Goal: Task Accomplishment & Management: Manage account settings

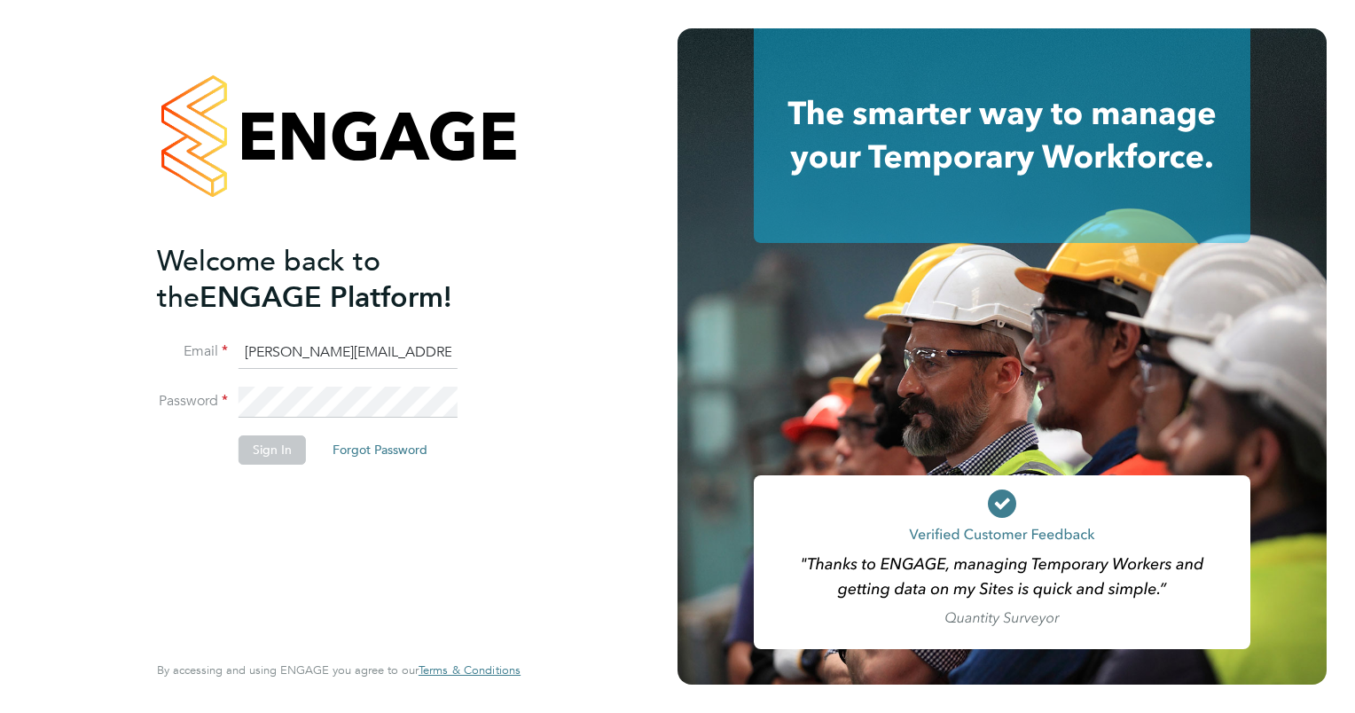
click at [358, 357] on input "[PERSON_NAME][EMAIL_ADDRESS][PERSON_NAME][DOMAIN_NAME]" at bounding box center [348, 353] width 219 height 32
click at [358, 356] on input "[PERSON_NAME][EMAIL_ADDRESS][PERSON_NAME][DOMAIN_NAME]" at bounding box center [348, 353] width 219 height 32
paste input "tpinvoices@uk"
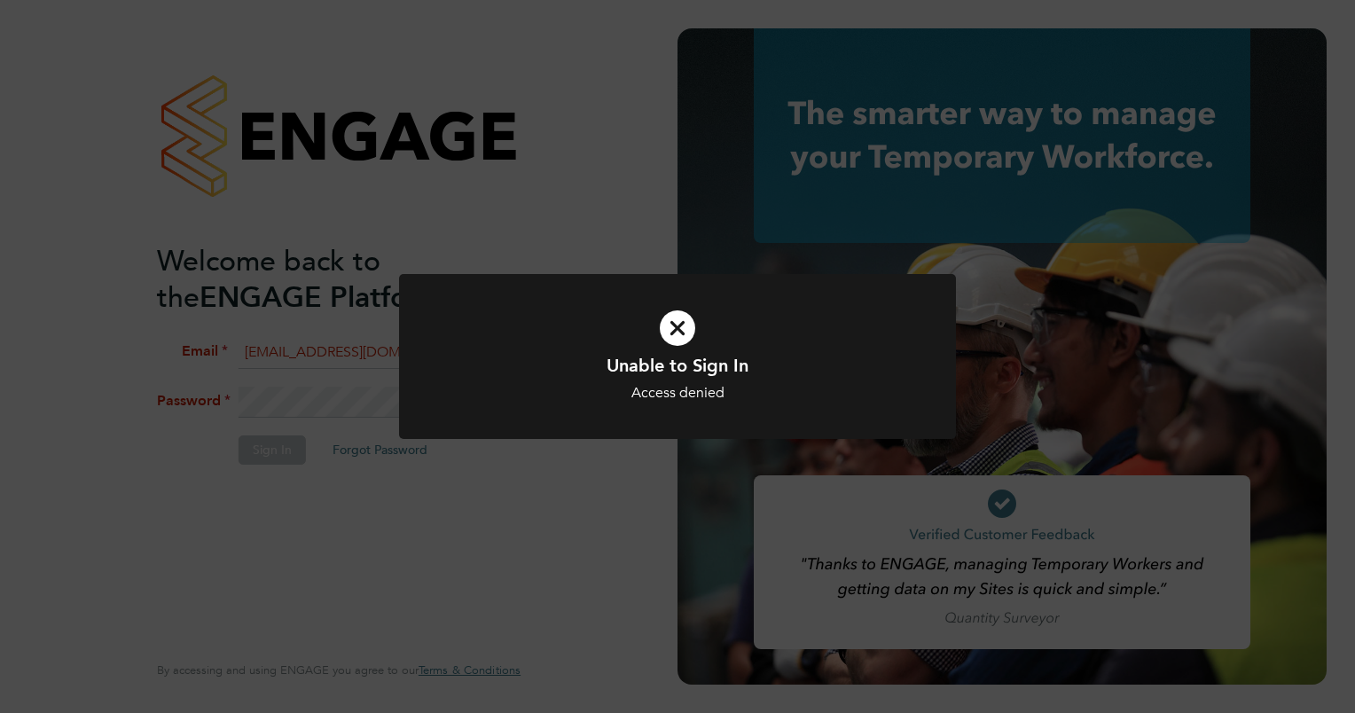
click at [489, 440] on div "Unable to Sign In Access denied Cancel Okay" at bounding box center [677, 367] width 557 height 187
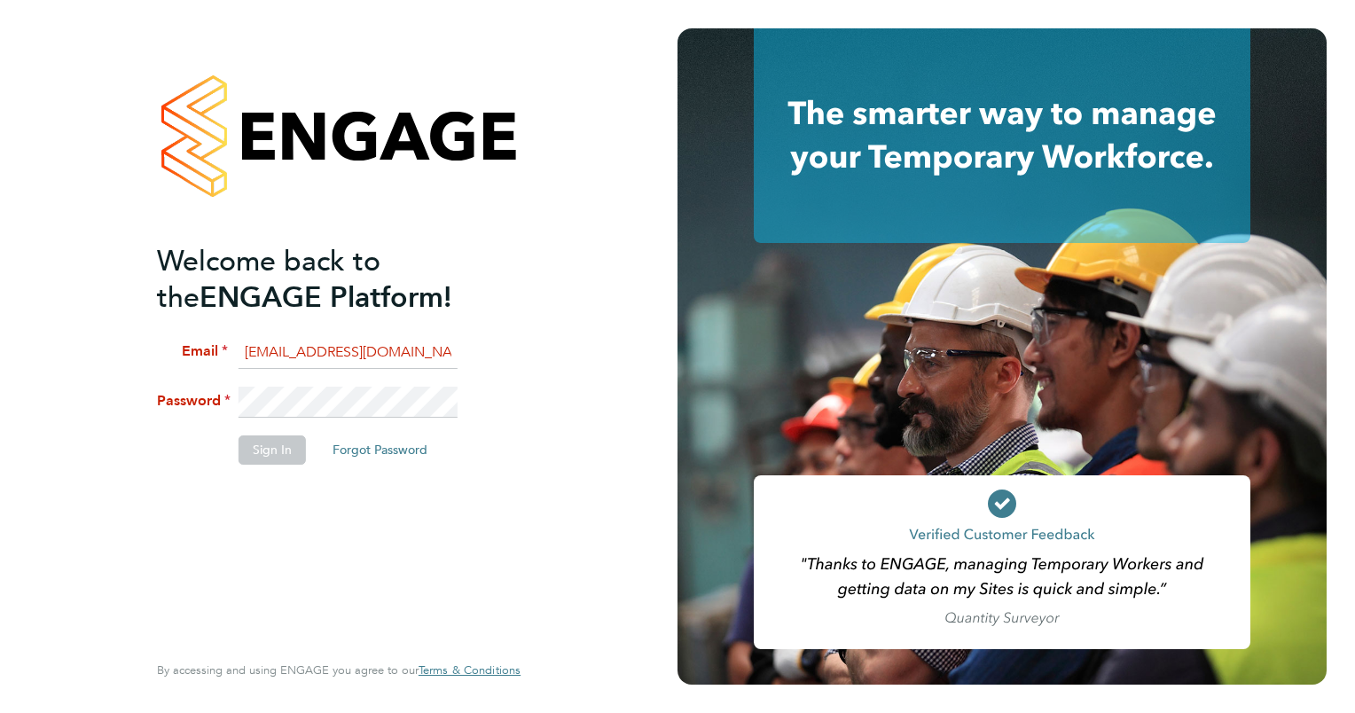
scroll to position [0, 41]
click at [245, 447] on button "Sign In" at bounding box center [272, 449] width 67 height 28
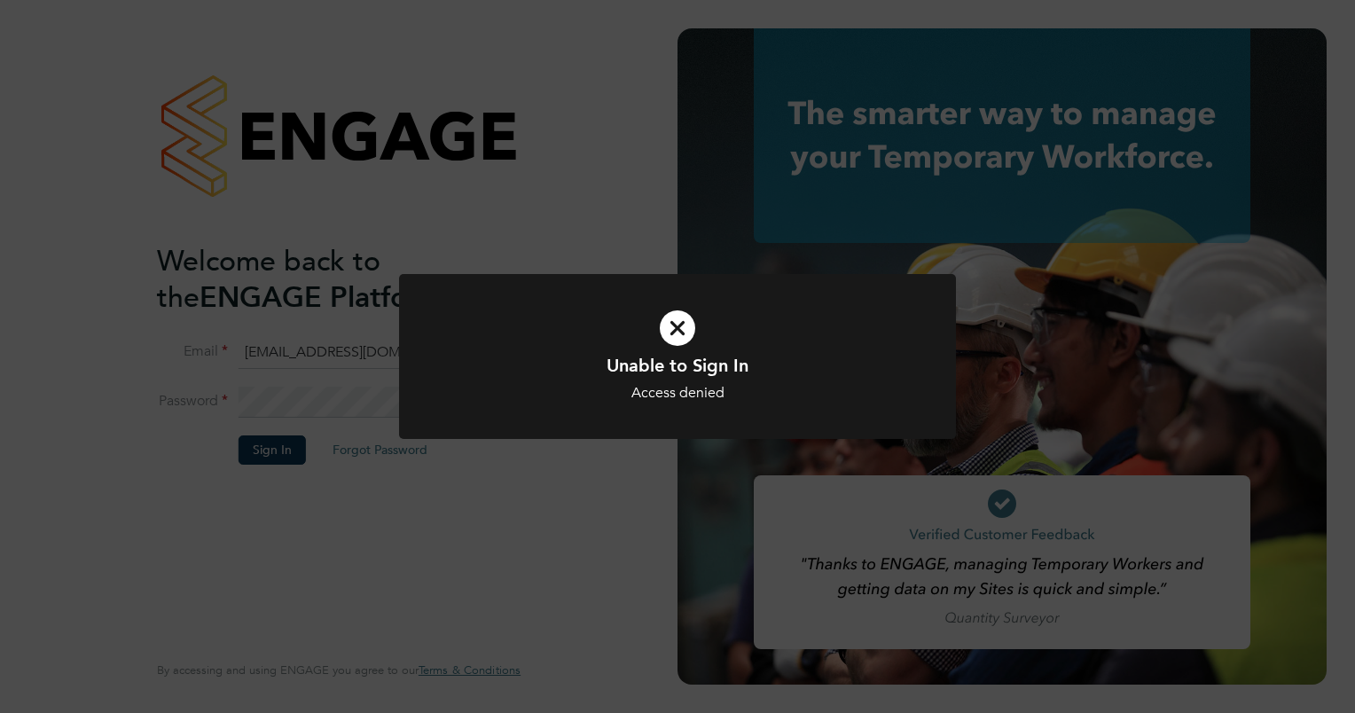
click at [602, 179] on div "Unable to Sign In Access denied Cancel Okay" at bounding box center [677, 356] width 1355 height 713
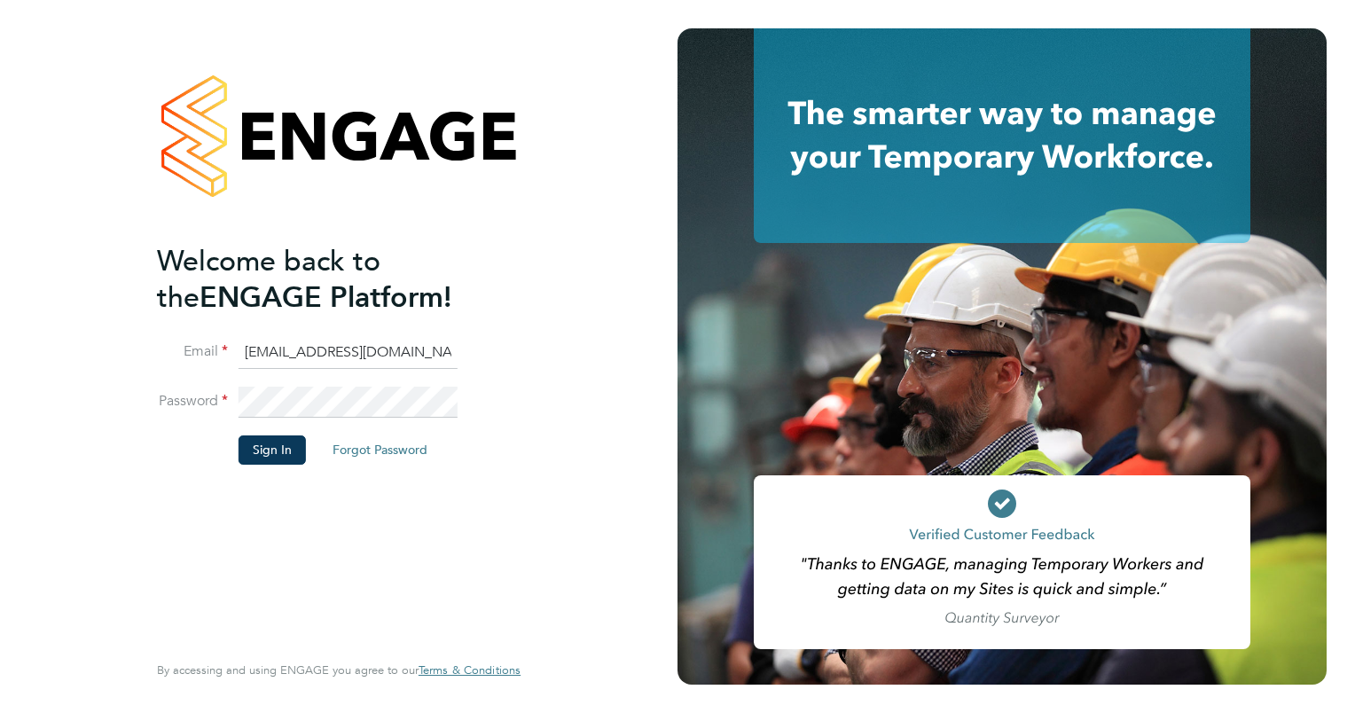
click at [398, 344] on input "[EMAIL_ADDRESS][DOMAIN_NAME]" at bounding box center [348, 353] width 219 height 32
paste input "UK.I"
type input "[EMAIL_ADDRESS][DOMAIN_NAME]"
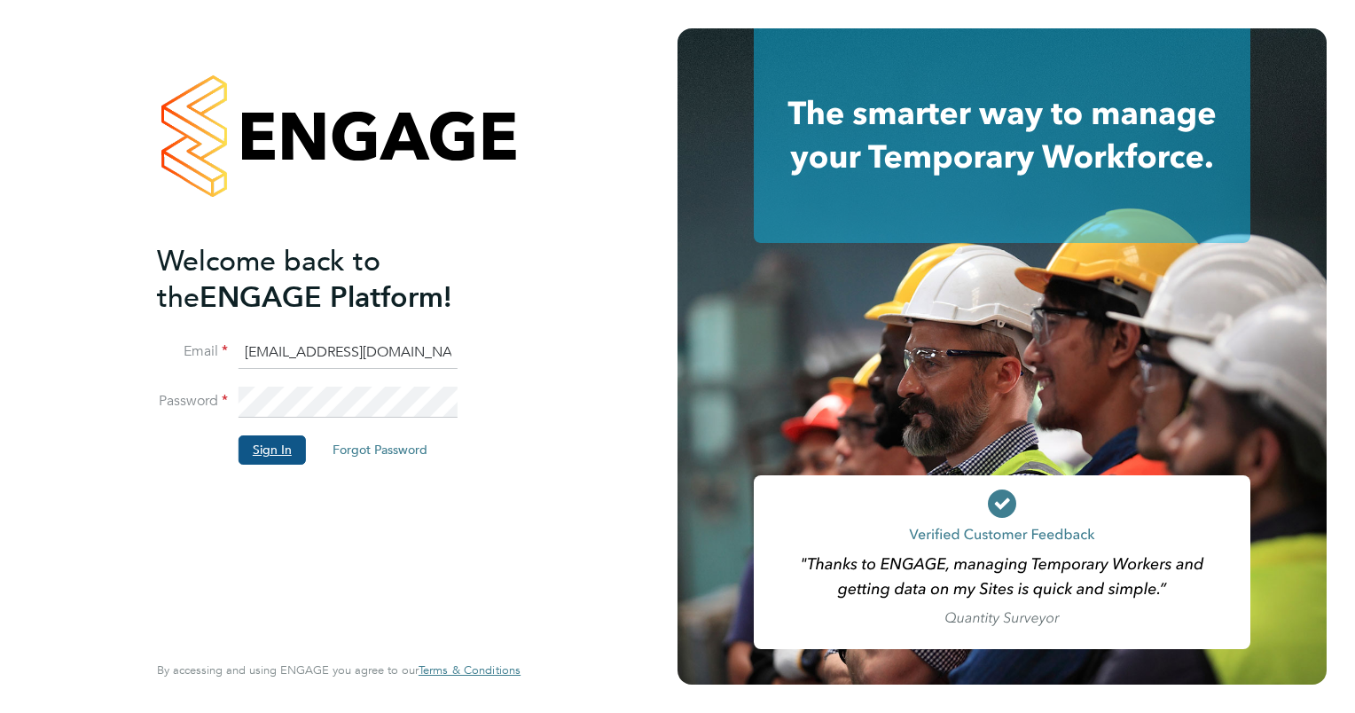
click at [259, 450] on button "Sign In" at bounding box center [272, 449] width 67 height 28
